Goal: Communication & Community: Answer question/provide support

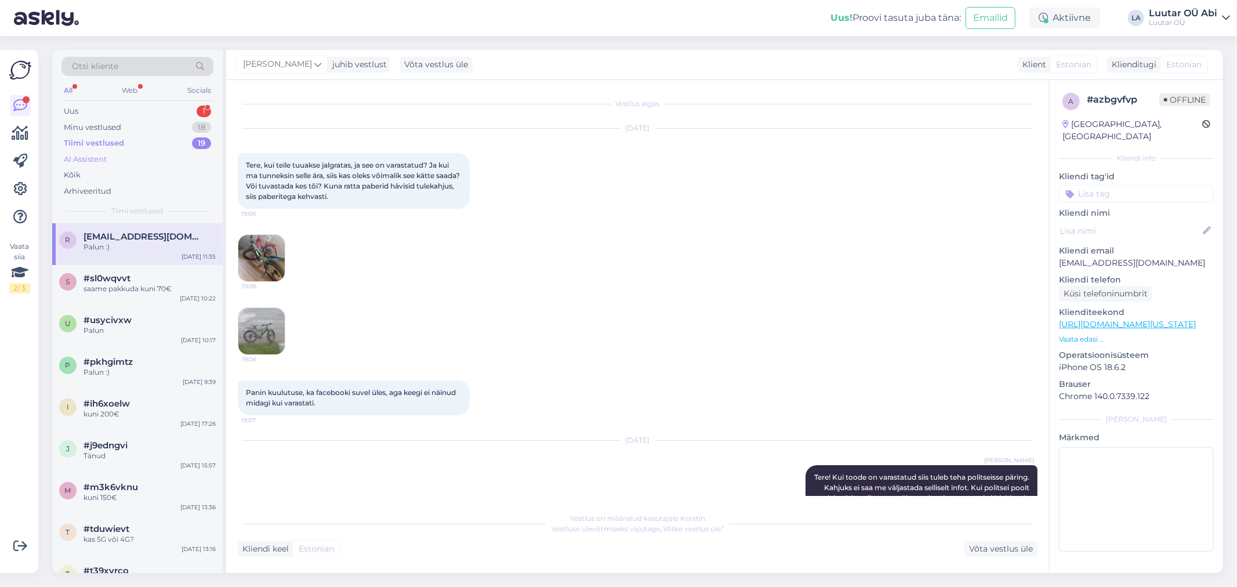
scroll to position [158, 0]
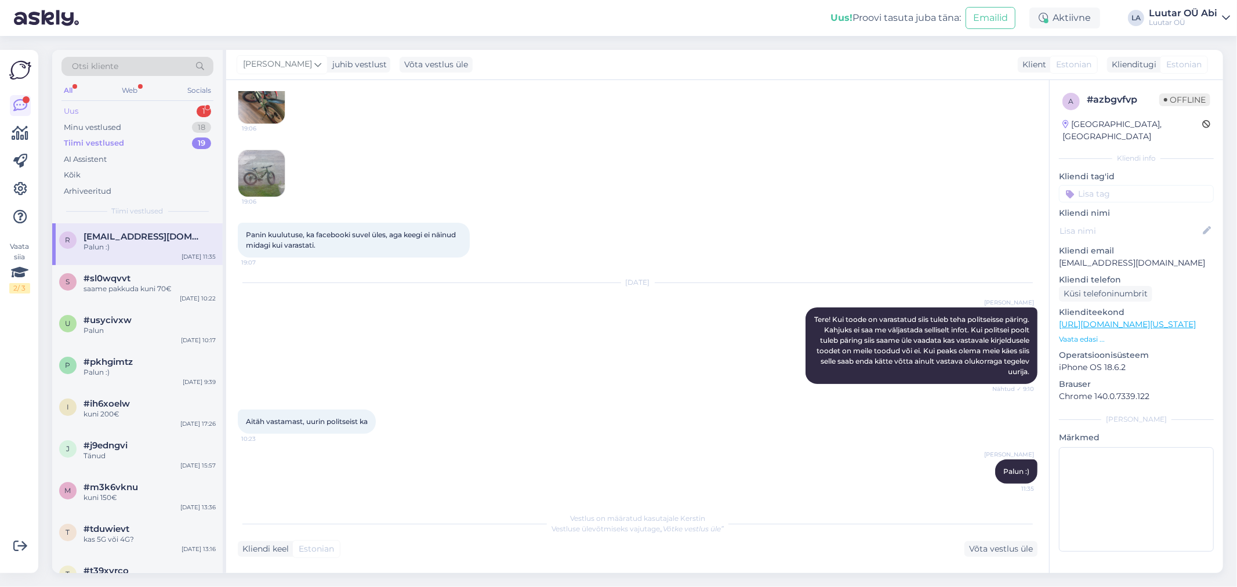
click at [117, 105] on div "Uus 1" at bounding box center [137, 111] width 152 height 16
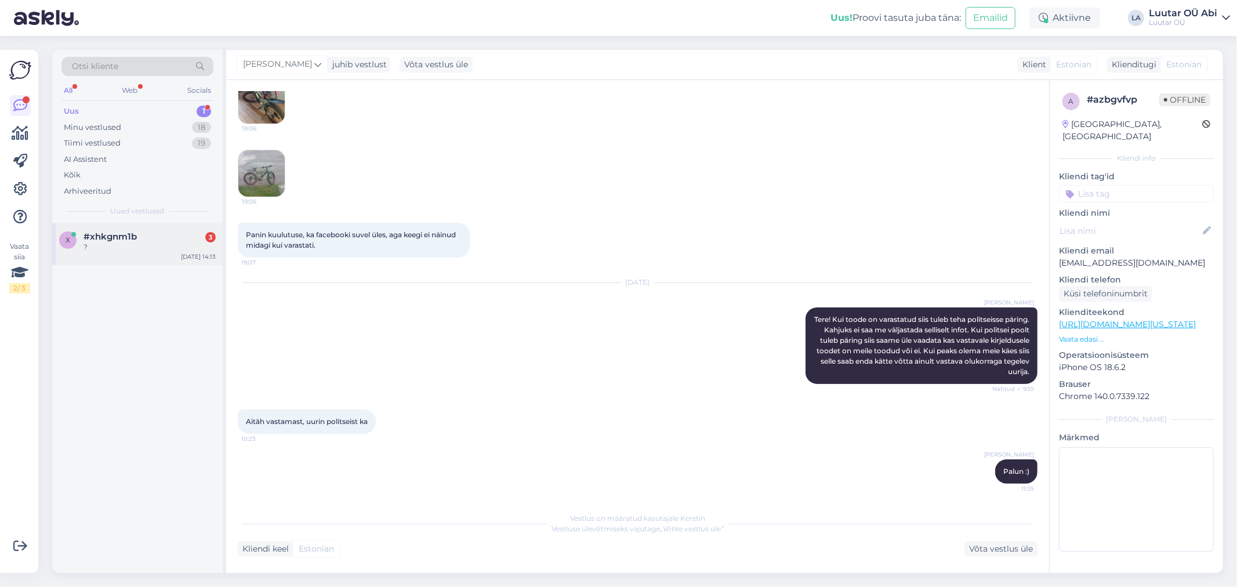
click at [119, 251] on div "?" at bounding box center [150, 247] width 132 height 10
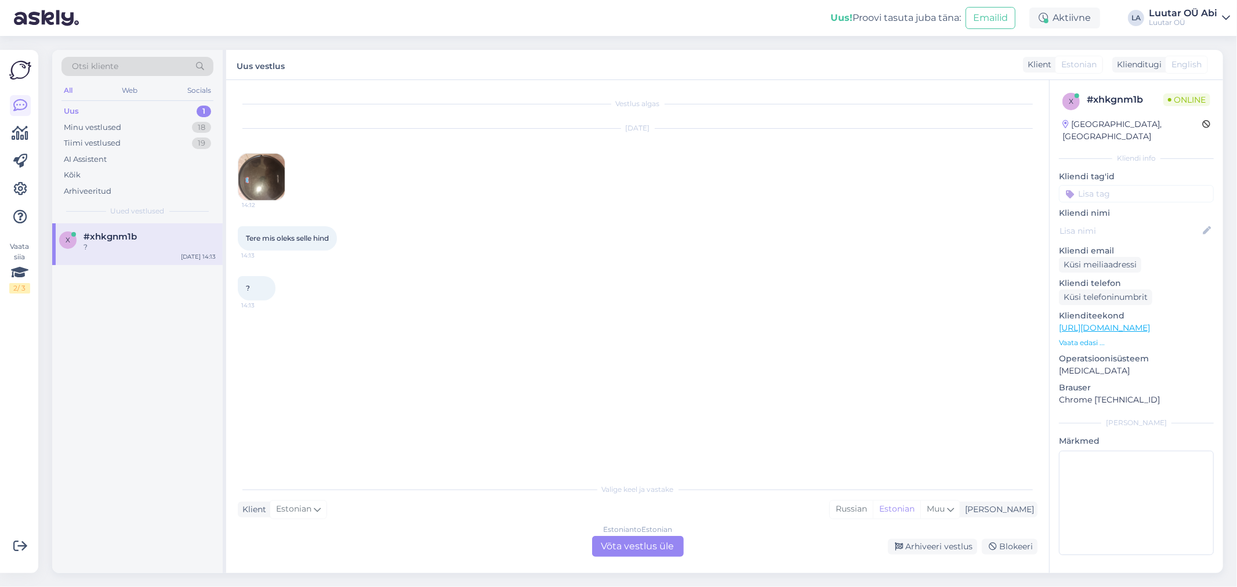
click at [265, 182] on img at bounding box center [261, 177] width 46 height 46
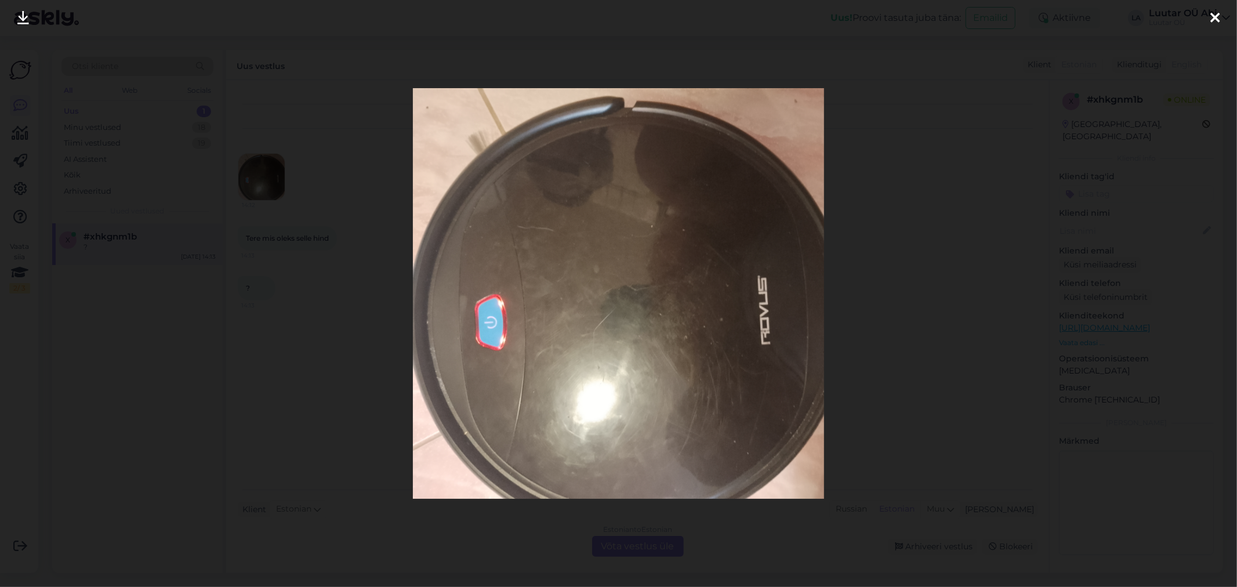
click at [297, 197] on div at bounding box center [618, 293] width 1237 height 587
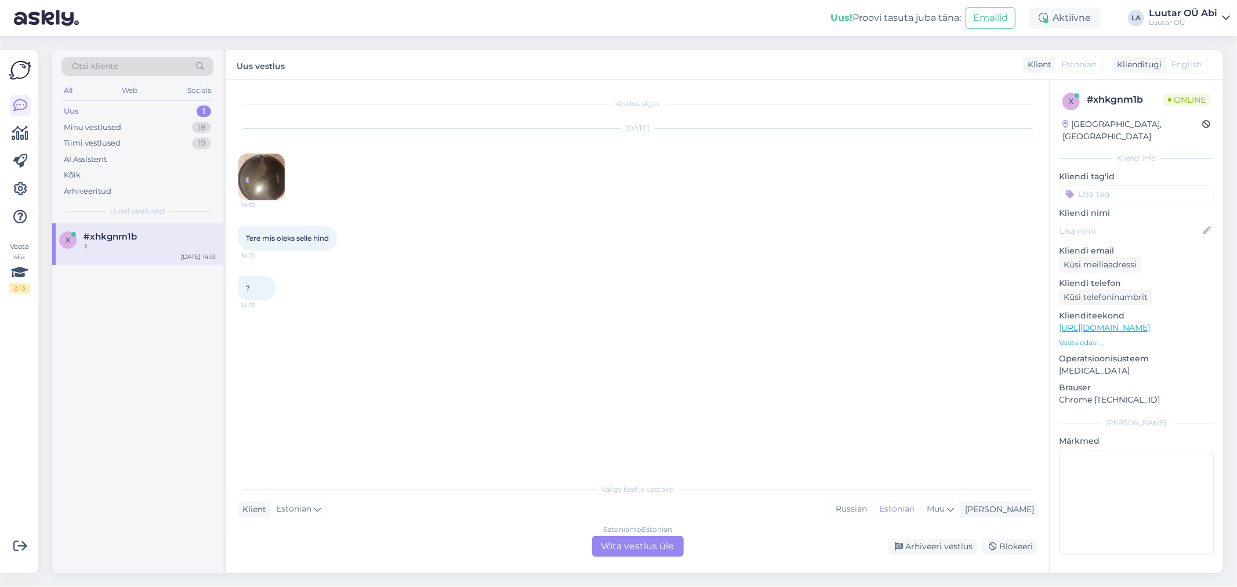
click at [613, 550] on div "Estonian to Estonian Võta vestlus üle" at bounding box center [638, 546] width 92 height 21
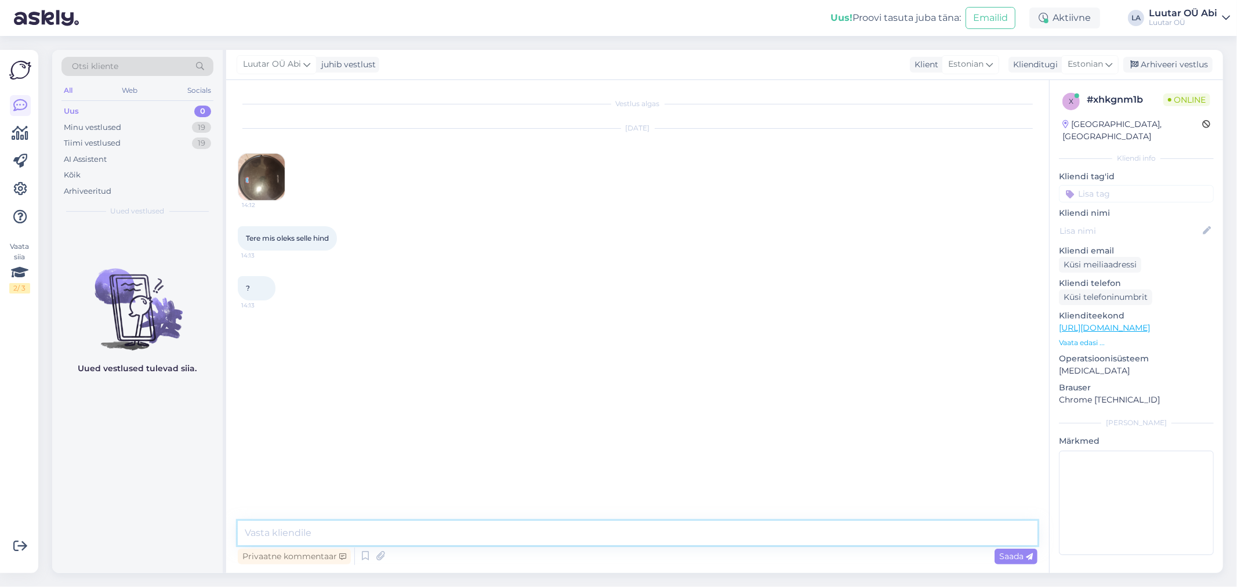
click at [590, 530] on textarea at bounding box center [638, 533] width 800 height 24
type textarea "t"
type textarea "Tere!"
type textarea "kirjutage palun täpne mudel"
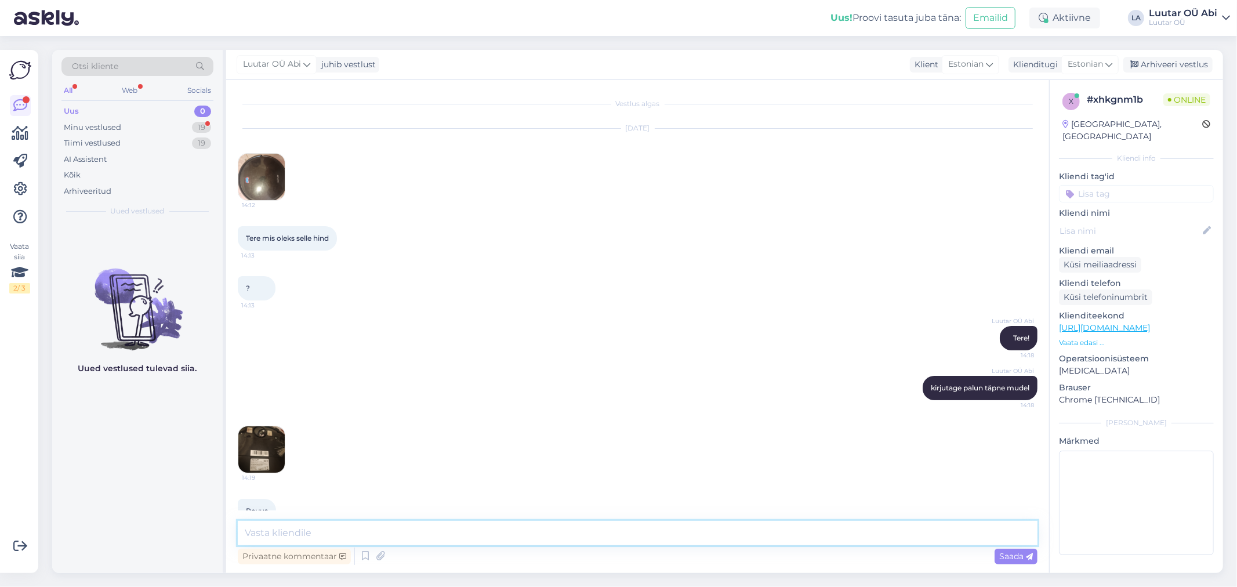
scroll to position [26, 0]
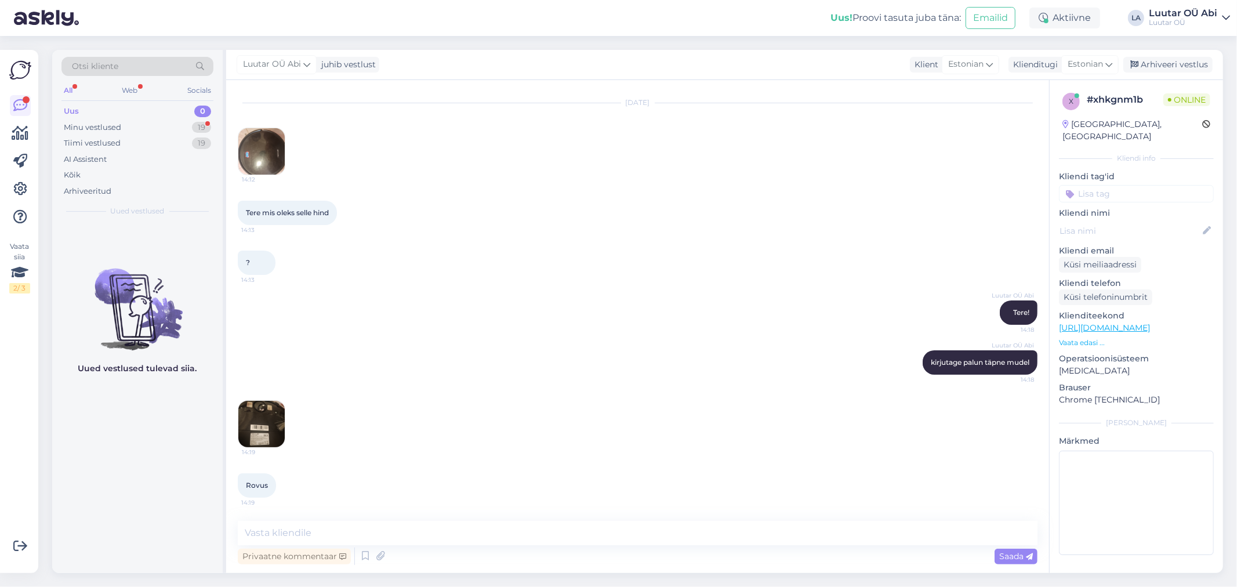
click at [274, 421] on img at bounding box center [261, 424] width 46 height 46
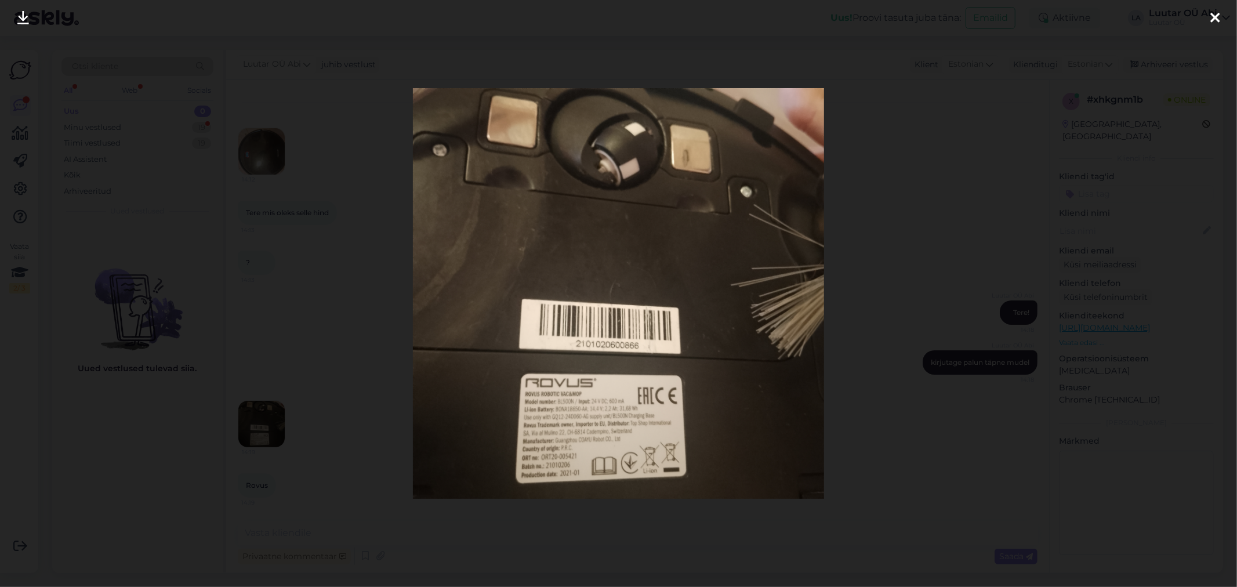
click at [20, 22] on icon at bounding box center [23, 18] width 12 height 15
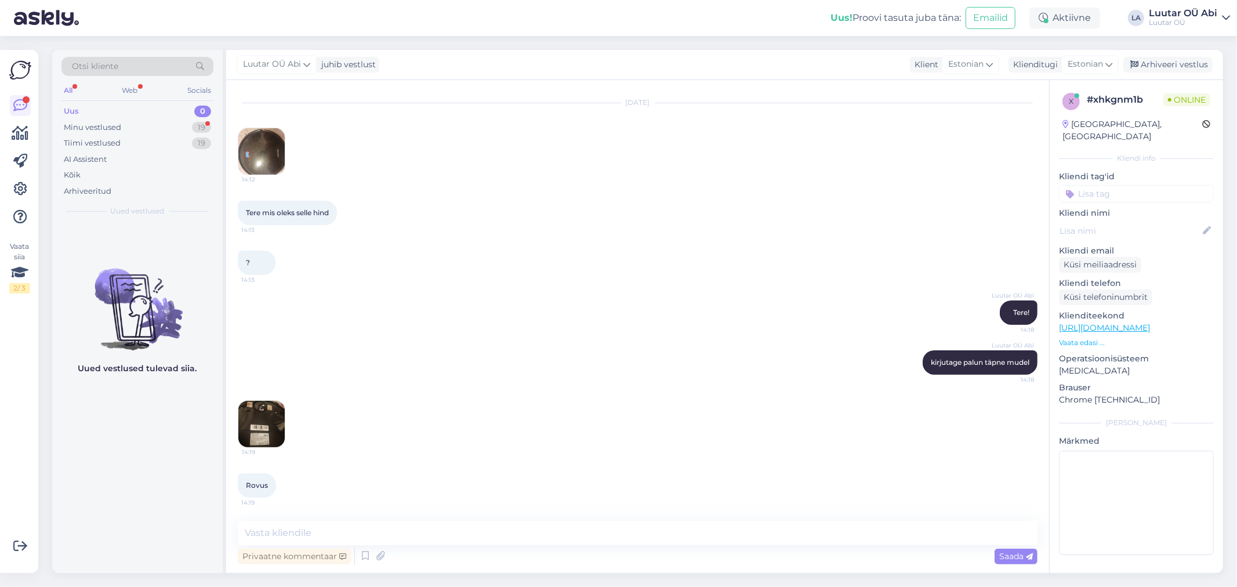
click at [255, 149] on img at bounding box center [261, 151] width 46 height 46
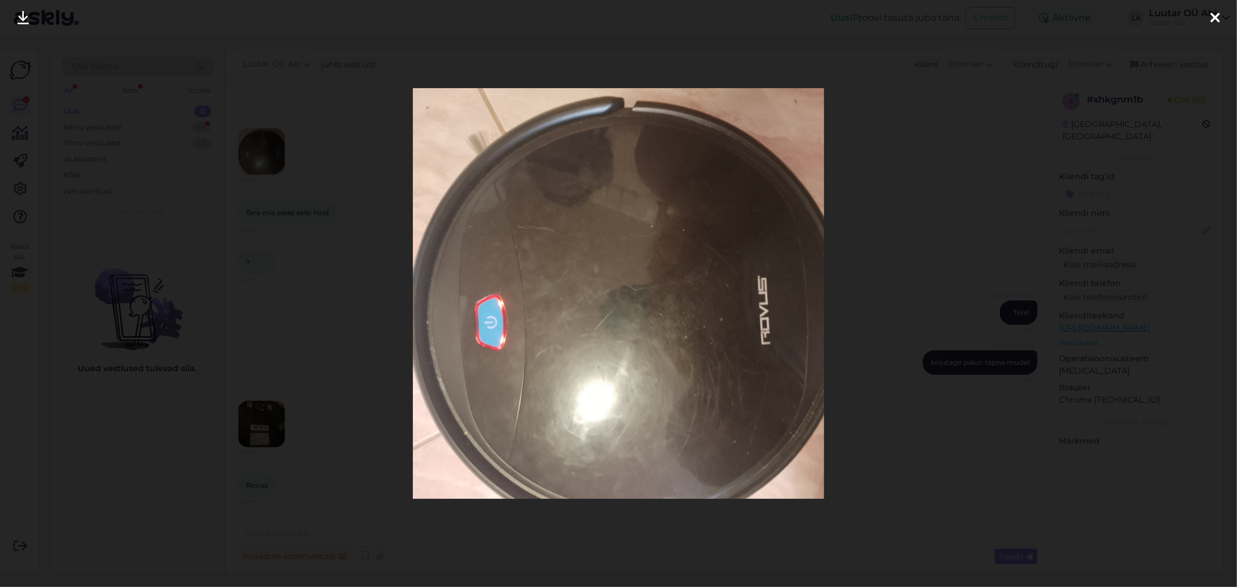
click at [20, 14] on icon at bounding box center [23, 18] width 12 height 15
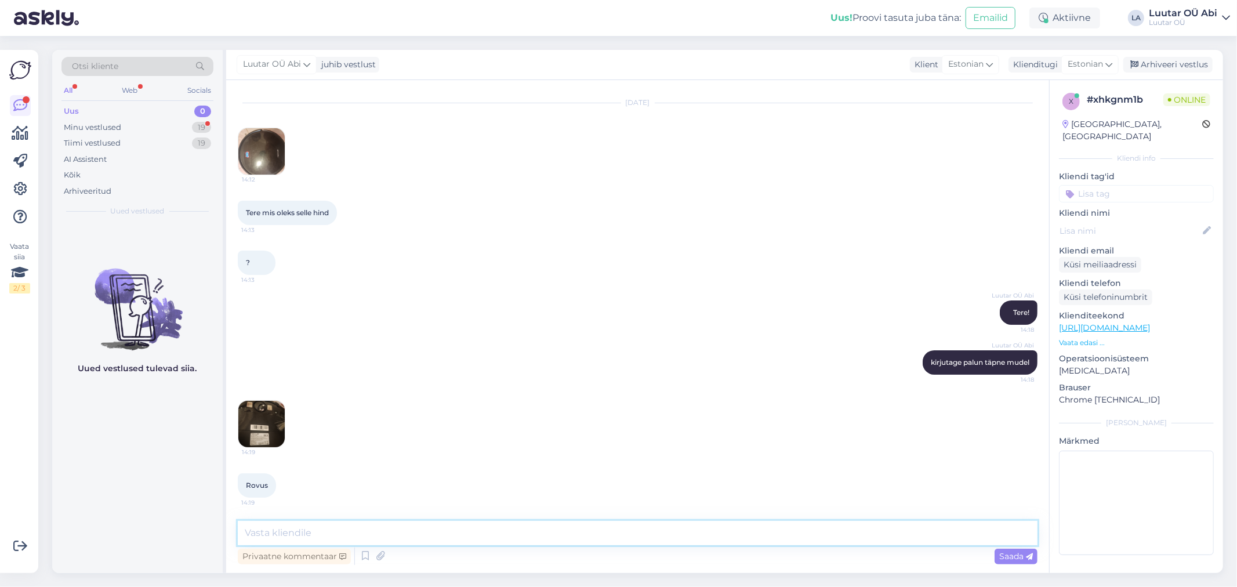
click at [378, 538] on textarea at bounding box center [638, 533] width 800 height 24
type textarea "kahjuks ei sobi, vana mudel"
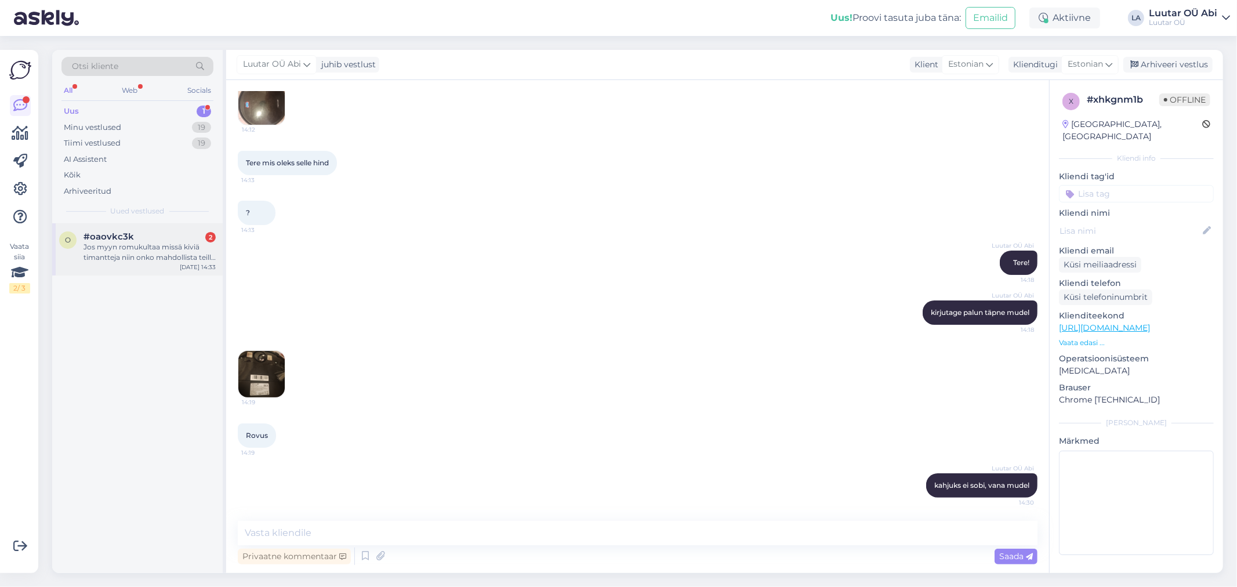
click at [149, 253] on div "Jos myyn romukultaa missä kiviä timantteja niin onko mahdollista teillä irroitt…" at bounding box center [150, 252] width 132 height 21
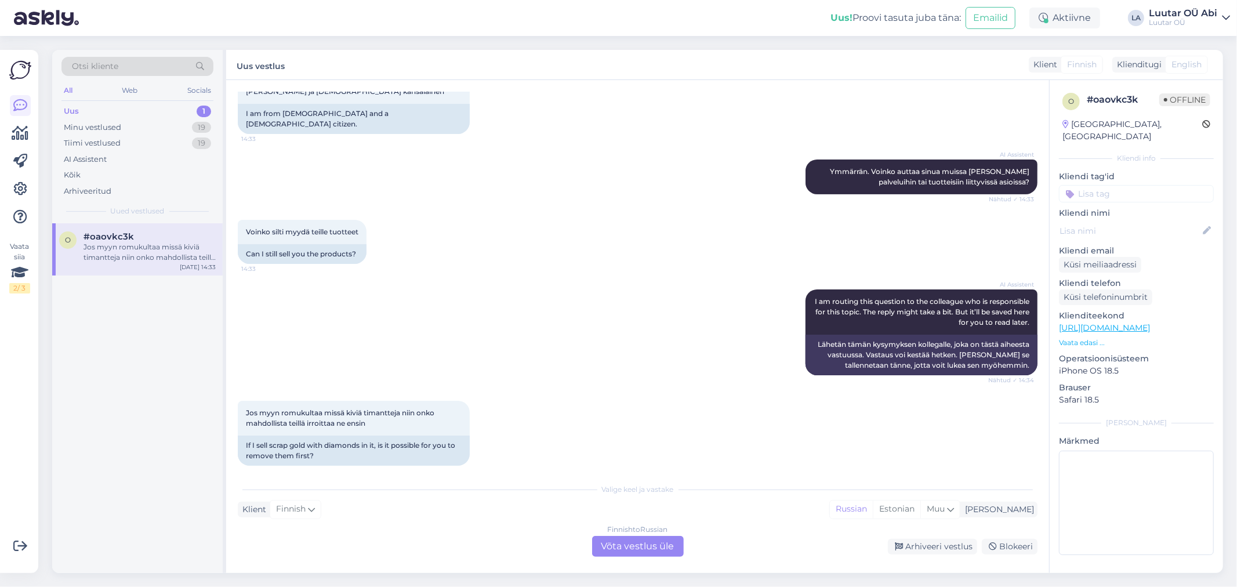
click at [555, 287] on div "AI Assistent I am routing this question to the colleague who is responsible for…" at bounding box center [638, 332] width 800 height 111
drag, startPoint x: 247, startPoint y: 400, endPoint x: 381, endPoint y: 413, distance: 135.2
click at [381, 413] on div "Jos myyn romukultaa missä kiviä timantteja niin onko mahdollista teillä irroitt…" at bounding box center [354, 418] width 232 height 35
copy span "Jos myyn romukultaa missä kiviä timantteja niin onko mahdollista teillä irroitt…"
click at [494, 173] on div "AI Assistent Ymmärrän. Voinko auttaa sinua muissa [PERSON_NAME] palveluihin tai…" at bounding box center [638, 177] width 800 height 60
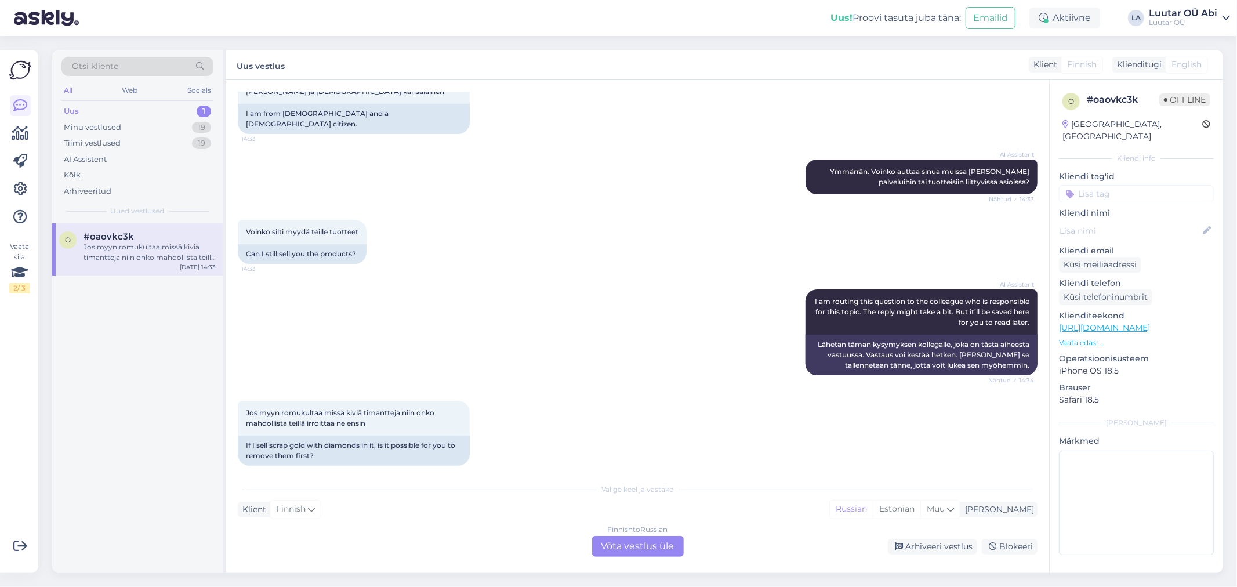
click at [669, 544] on div "Finnish to Russian Võta vestlus üle" at bounding box center [638, 546] width 92 height 21
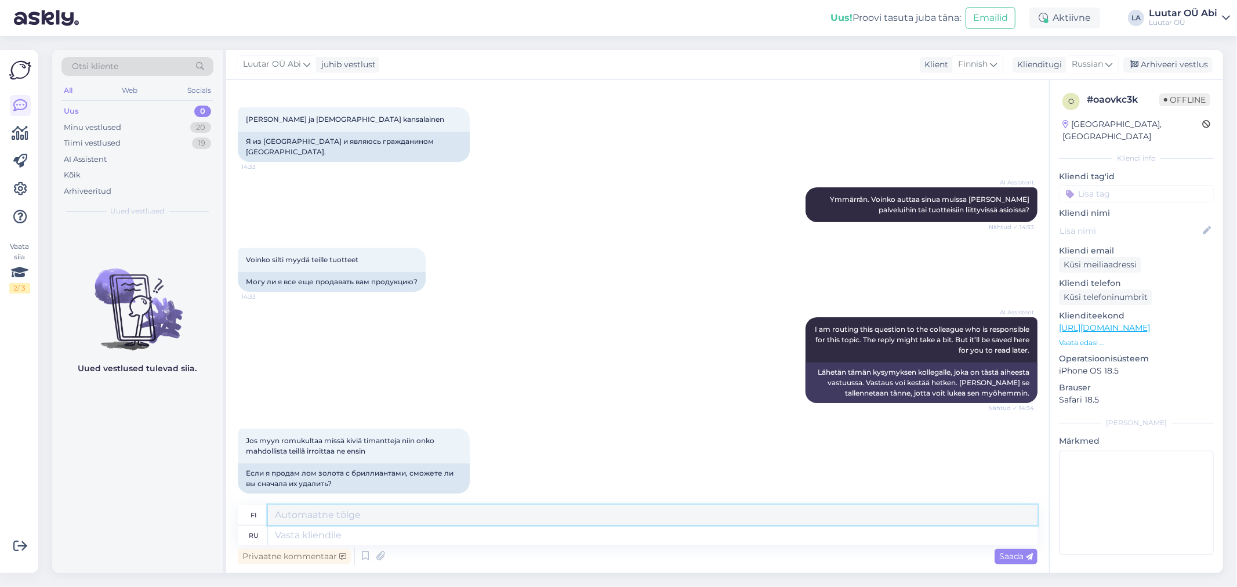
paste textarea "kyllä ​​se on mahdollista, mutta sinun täytyy lähettää ne kultasepälle tarkaste…"
click at [1006, 557] on span "Saada" at bounding box center [1016, 556] width 34 height 10
click at [1022, 564] on div "Saada" at bounding box center [1016, 557] width 43 height 16
click at [1019, 563] on div "Saada" at bounding box center [1016, 557] width 43 height 16
click at [1017, 561] on div "Saada" at bounding box center [1016, 557] width 43 height 16
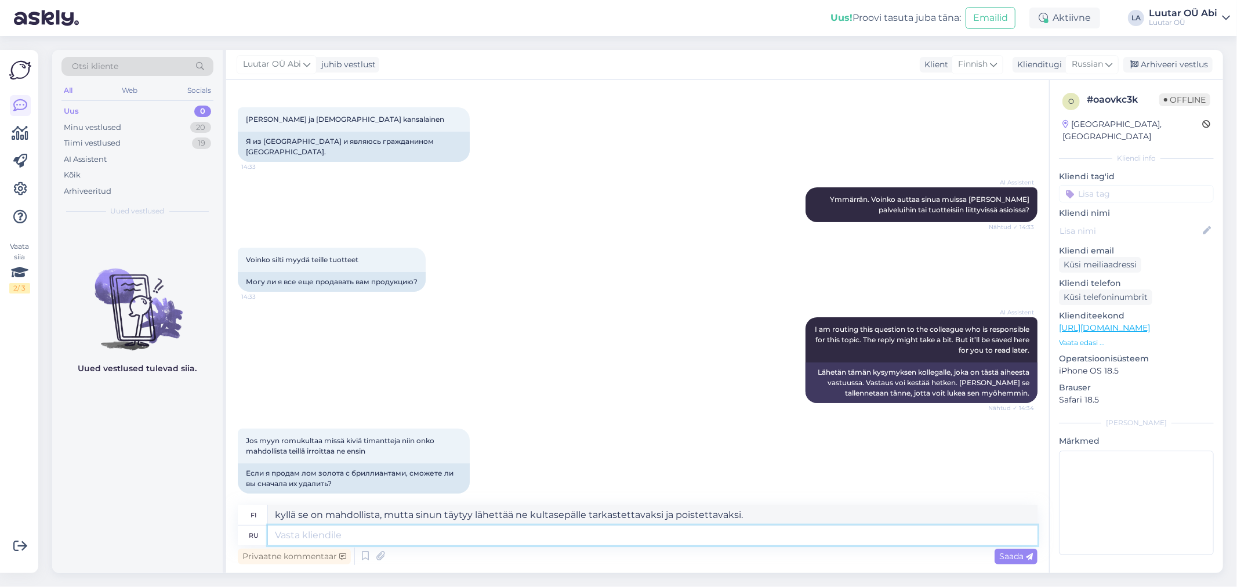
click at [376, 530] on textarea at bounding box center [653, 536] width 770 height 20
click at [754, 517] on textarea "kyllä ​​se on mahdollista, mutta sinun täytyy lähettää ne kultasepälle tarkaste…" at bounding box center [653, 515] width 770 height 20
type textarea "k"
click at [378, 548] on icon at bounding box center [380, 556] width 16 height 17
click at [291, 538] on textarea at bounding box center [653, 536] width 770 height 20
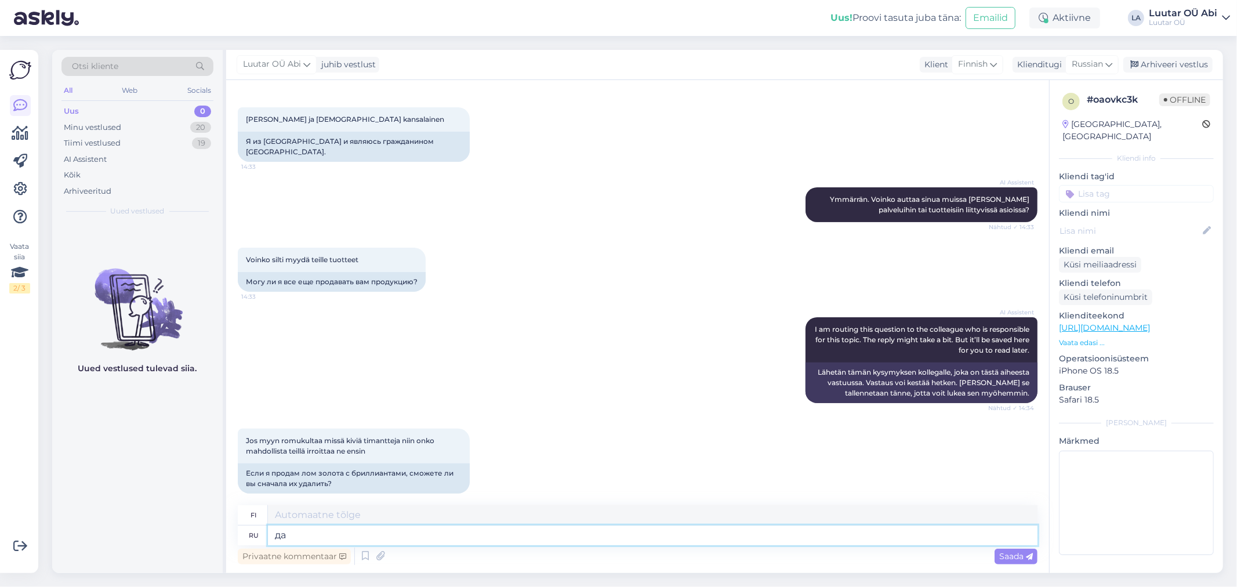
type textarea "да м"
type textarea "Kyllä"
type textarea "да можно"
type textarea "Kyllä, voit"
type textarea "да можно,"
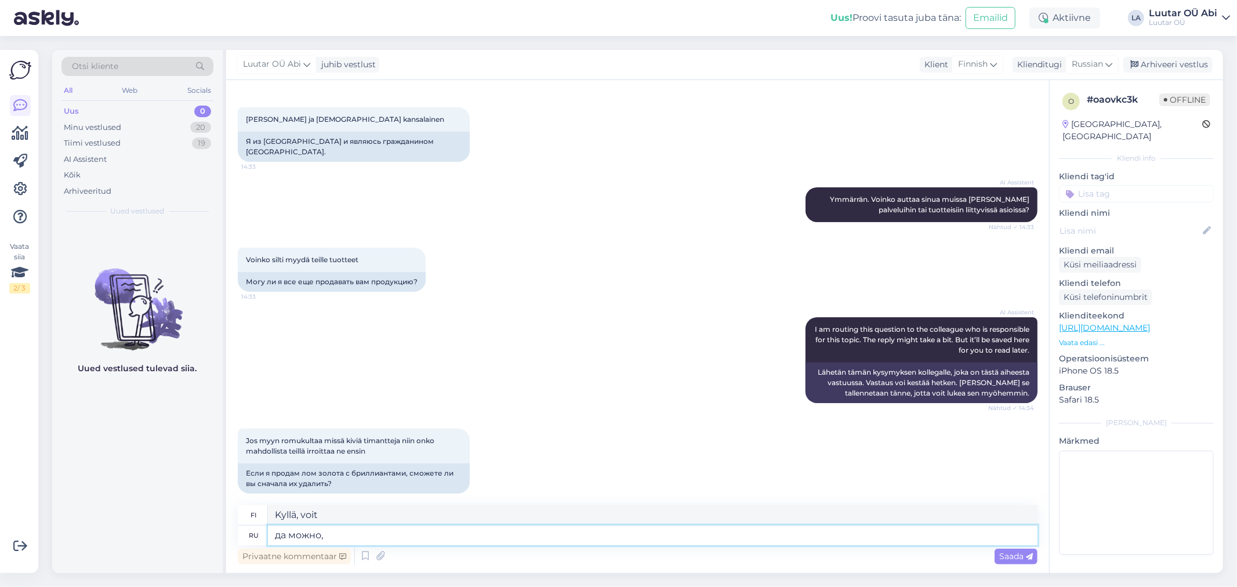
type textarea "Kyllä, voit."
type textarea "да можно, надо"
type textarea "Kyllä, voit, sinun pitäisi"
type textarea "да можно, надо будет"
type textarea "Kyllä, se on mahdollista, se tulee olemaan välttämätöntä"
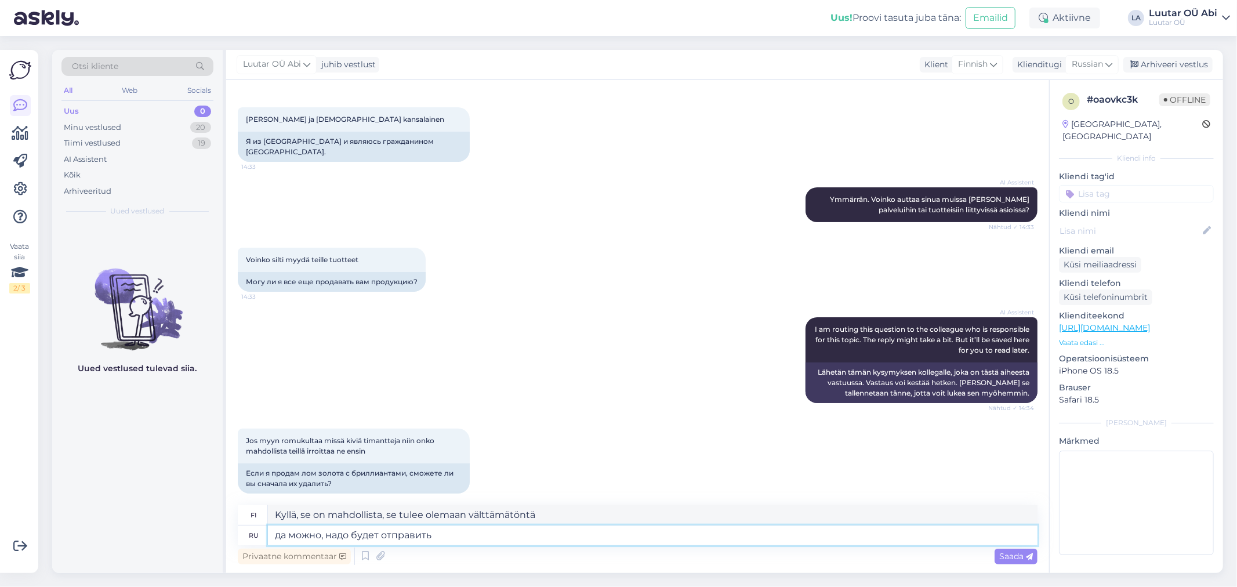
type textarea "да можно, надо будет отправить"
type textarea "Kyllä voit, mutta sinun on lähetettävä se."
type textarea "да можно, надо будет отправить их"
type textarea "Kyllä voit, minun täytyy lähettää ne."
type textarea "да можно, надо будет отправить их ювелиру и"
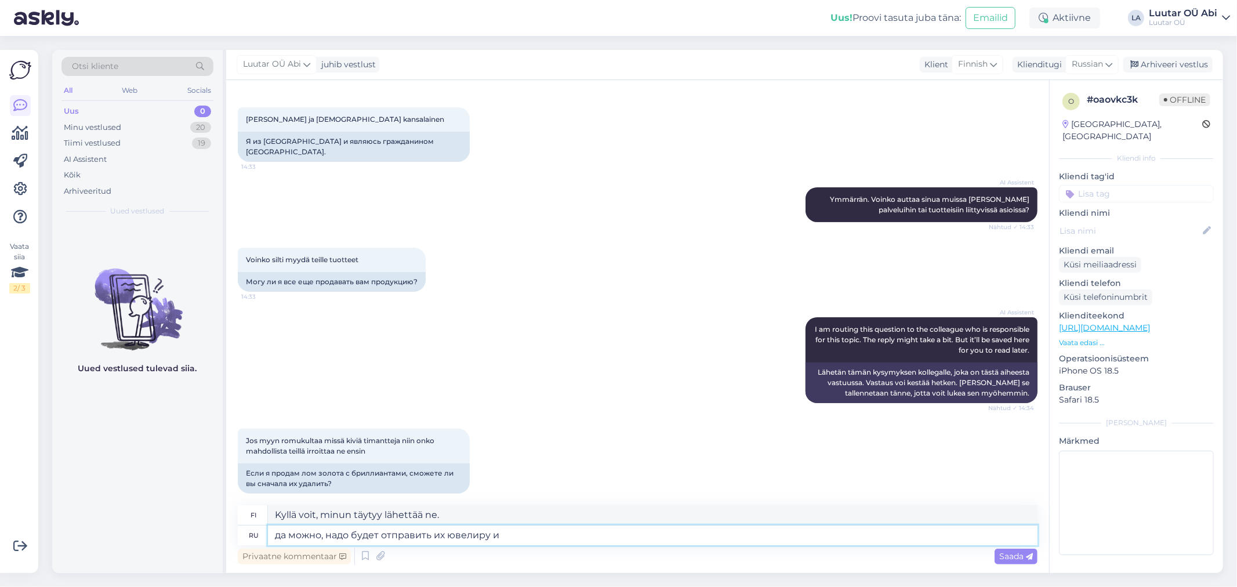
type textarea "Kyllä voit, mutta sinun täytyy lähettää ne kultasepälle."
type textarea "да можно, надо будет отправить их ювелиру и"
type textarea "Kyllä voit, minun täytyy lähettää ne kultasepälle ja"
type textarea "да можно, надо будет отправить их ювелиру и он"
type textarea "Kyllä voit, minun täytyy lähettää ne kultasepälle, ja hän tekee sen."
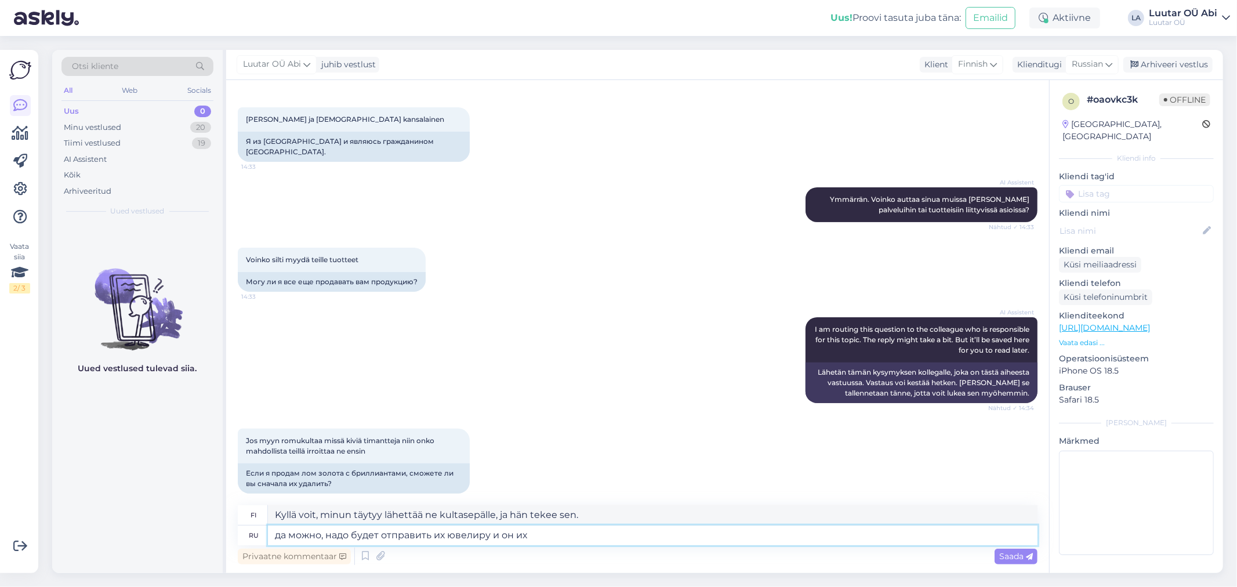
type textarea "да можно, надо будет отправить их ювелиру и он их"
type textarea "Kyllä voit, sinun täytyy lähettää ne kultasepälle, joka korjaa ne."
type textarea "да можно, надо будет отправить их ювелиру и он их выта"
type textarea "Kyllä voit, sinun täytyy lähettää ne kultaseppäliikkeelle, niin hän ottaa ne po…"
type textarea "да можно, надо будет отправить их ювелиру и он их вытащит"
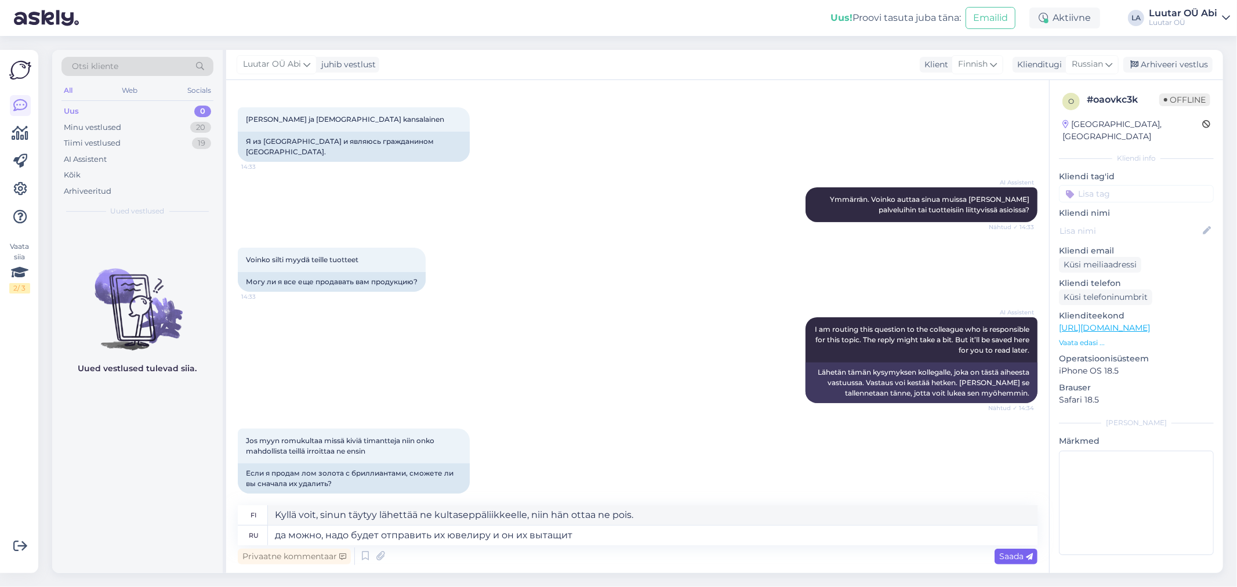
click at [1019, 559] on span "Saada" at bounding box center [1016, 556] width 34 height 10
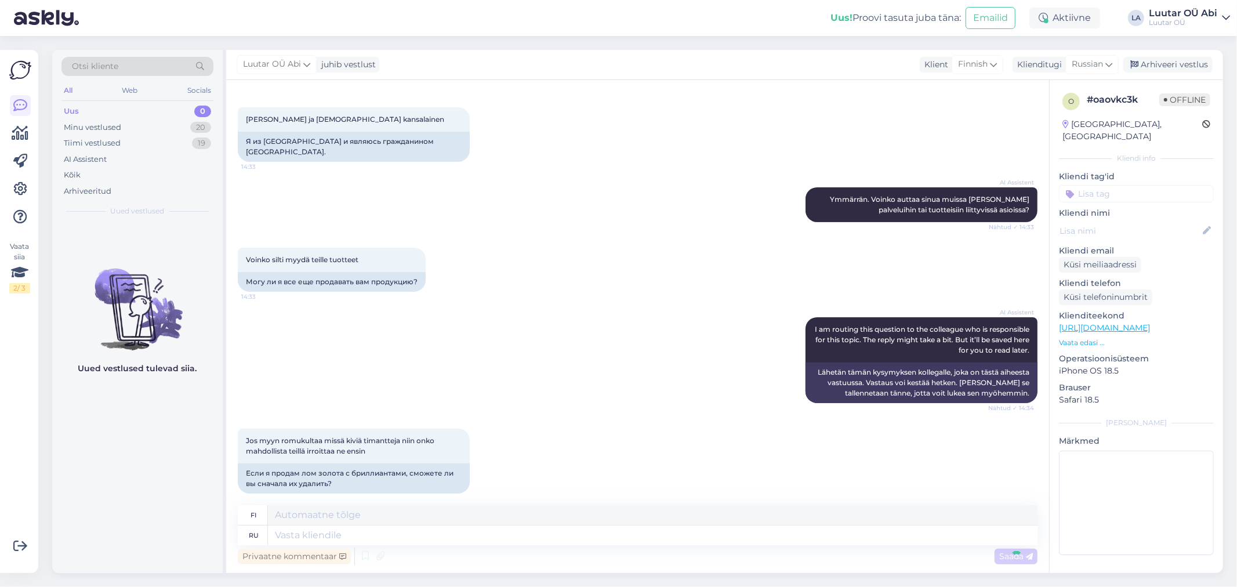
scroll to position [319, 0]
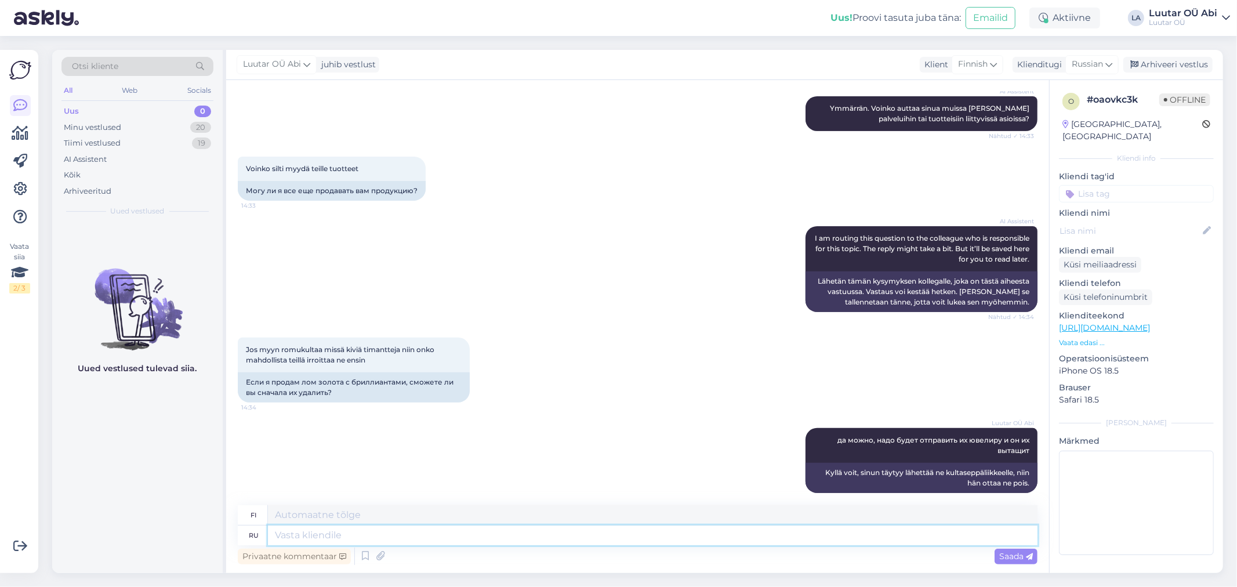
click at [309, 538] on textarea at bounding box center [653, 536] width 770 height 20
type textarea "эта"
type textarea "tämä"
type textarea "эта услуга"
type textarea "tämä palvelu"
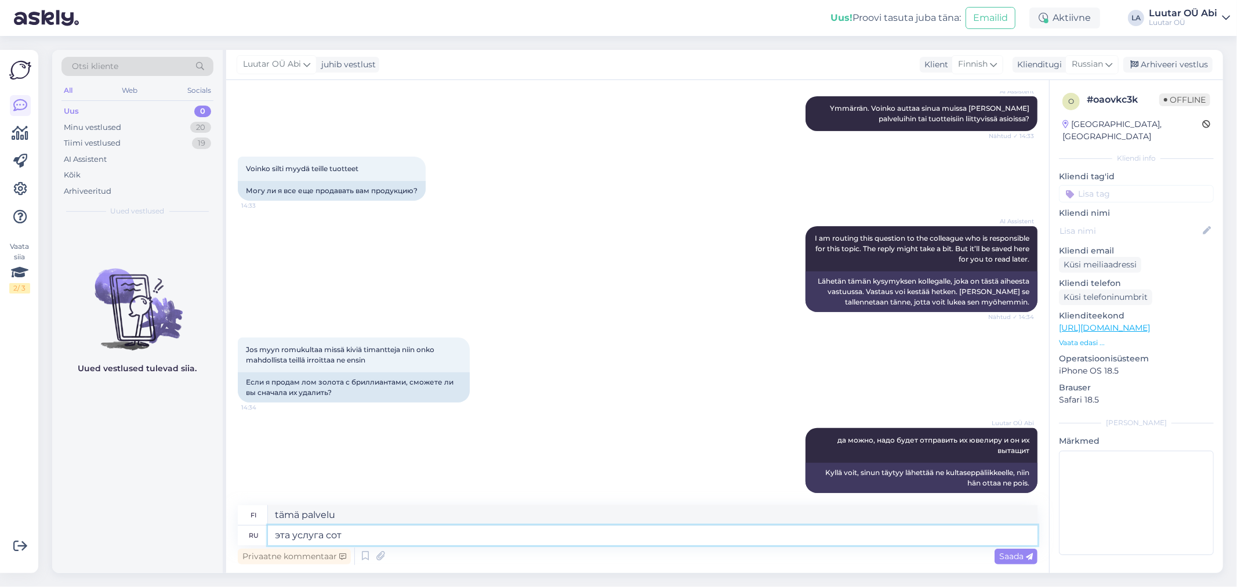
type textarea "эта услуга соти"
type textarea "Tämä on matkapuhelinpalvelu."
type textarea "эта услуга со"
type textarea "tämän palvelun kanssa"
type textarea "эта услуга сотоит"
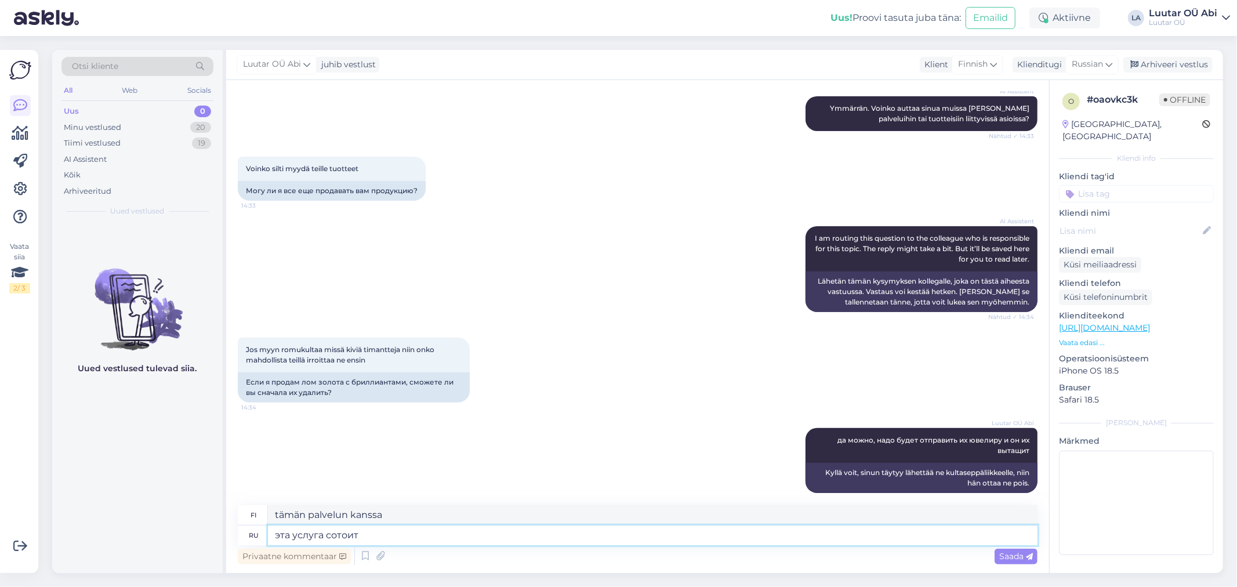
type textarea "Tämä palvelu koostuu"
type textarea "эта услуга с"
type textarea "Tämä palvelu on soto"
type textarea "эта услуга стоит"
type textarea "Tämä palvelu maksaa"
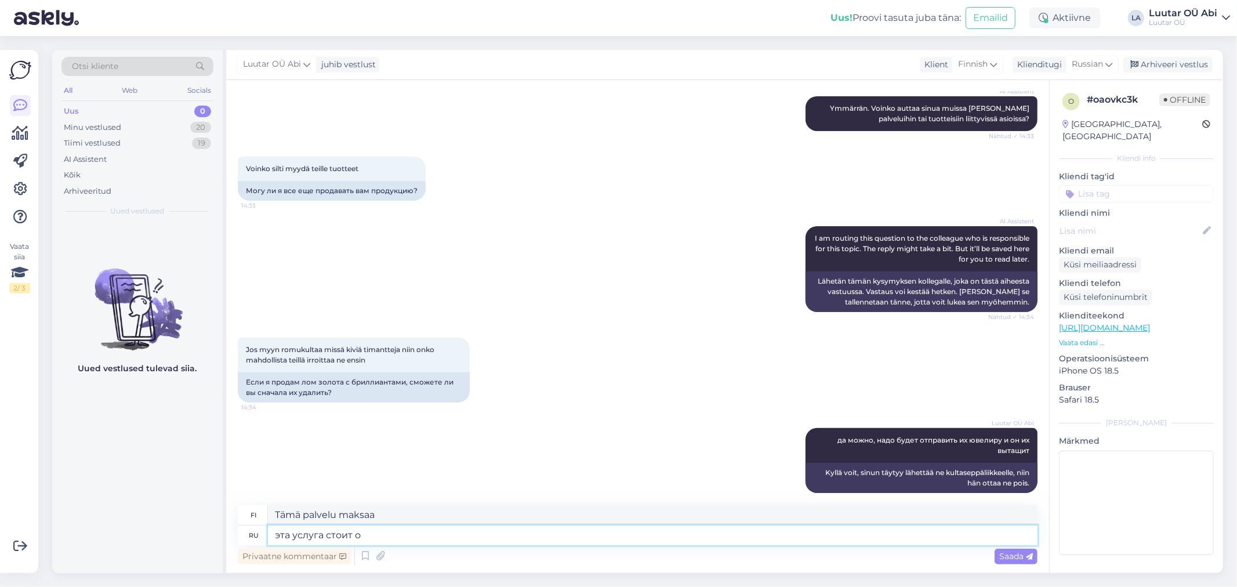
type textarea "эта услуга стоит от"
type textarea "Tämä palvelu maksaa noin"
type textarea "эта услуга стоит отде"
type textarea "Tämä palvelu maksaa erikseen."
type textarea "эта услуга стоит отдельно"
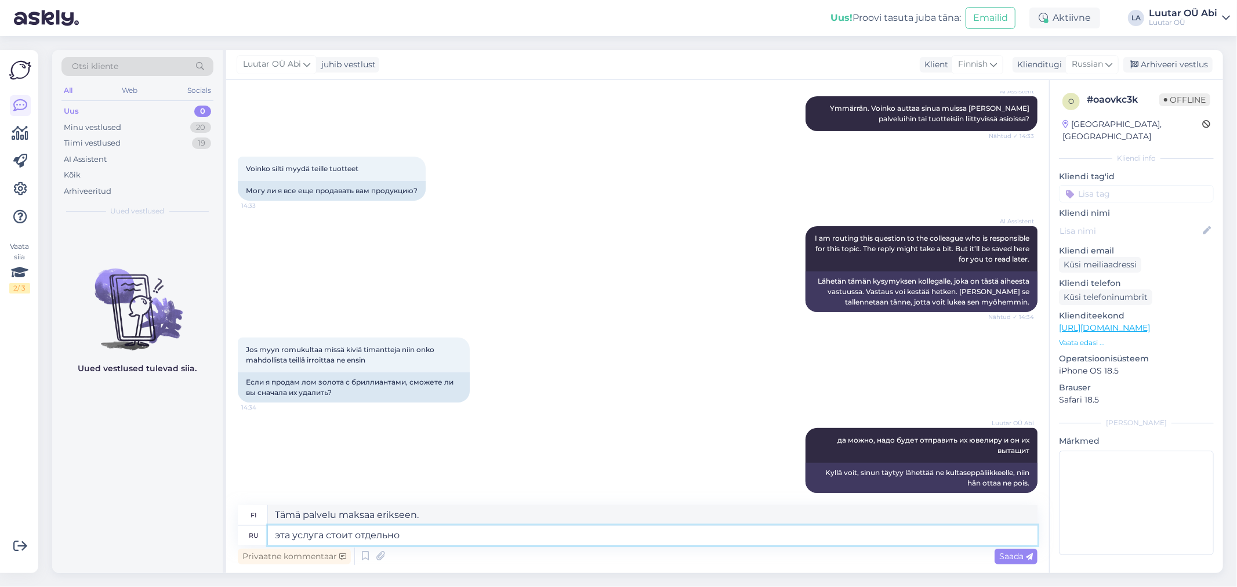
type textarea "Tämä palvelu on saatavilla erikseen."
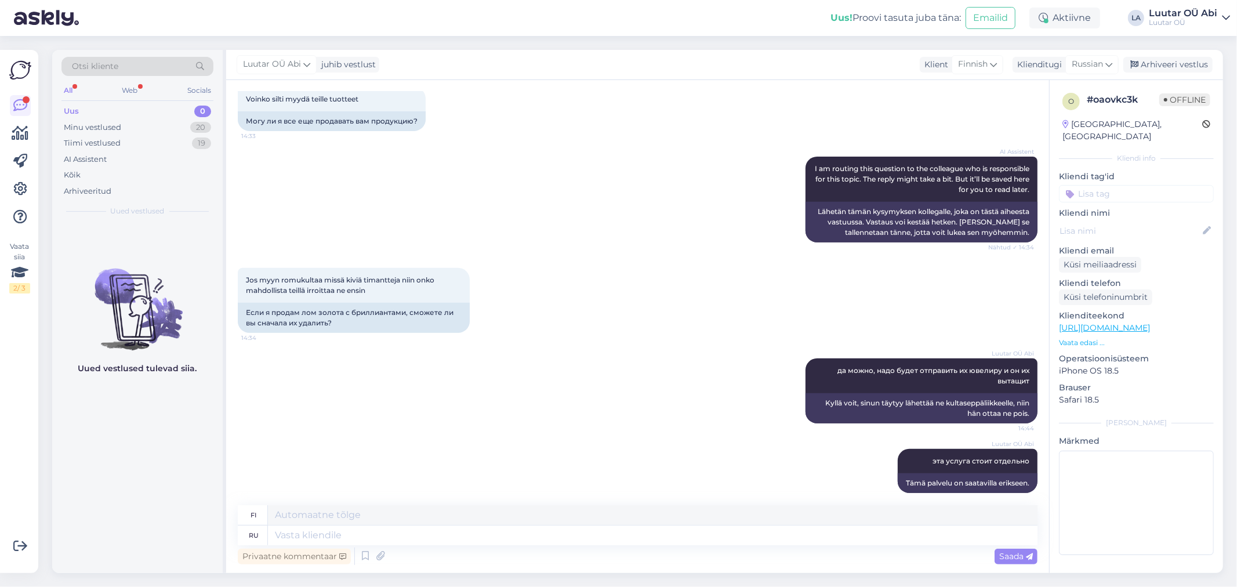
click at [465, 218] on div "AI Assistent I am routing this question to the colleague who is responsible for…" at bounding box center [638, 199] width 800 height 111
click at [166, 146] on div "Tiimi vestlused 20" at bounding box center [137, 143] width 152 height 16
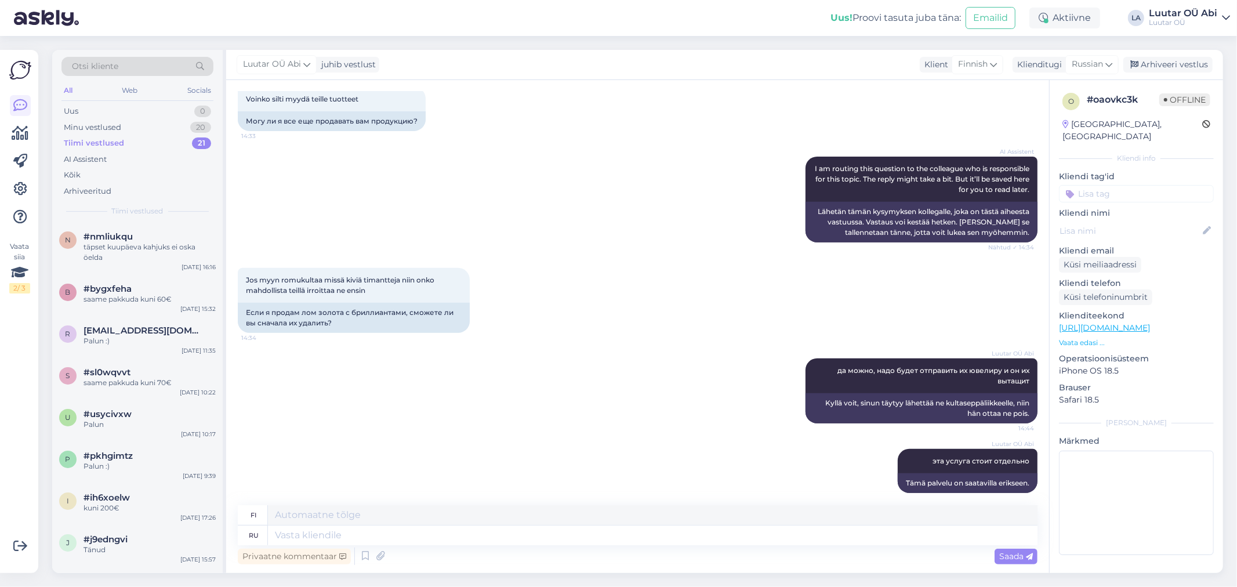
click at [147, 142] on div "Tiimi vestlused 21" at bounding box center [137, 143] width 152 height 16
click at [157, 107] on div "Uus 1" at bounding box center [137, 111] width 152 height 16
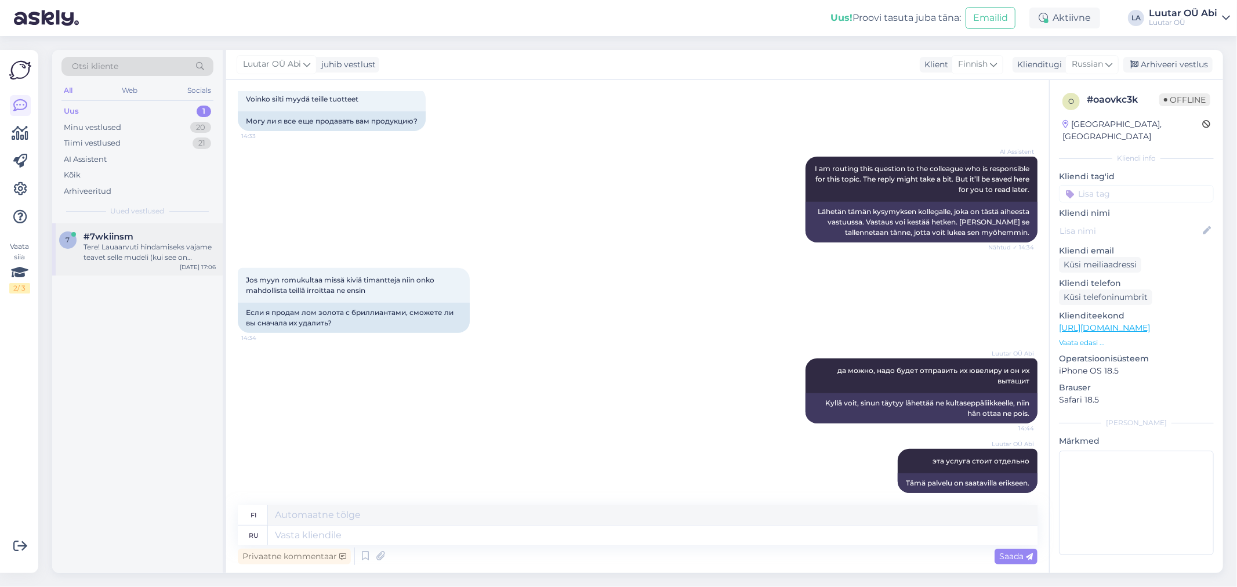
click at [160, 244] on div "Tere! Lauaarvuti hindamiseks vajame teavet selle mudeli (kui see on bränditud),…" at bounding box center [150, 252] width 132 height 21
